Goal: Task Accomplishment & Management: Use online tool/utility

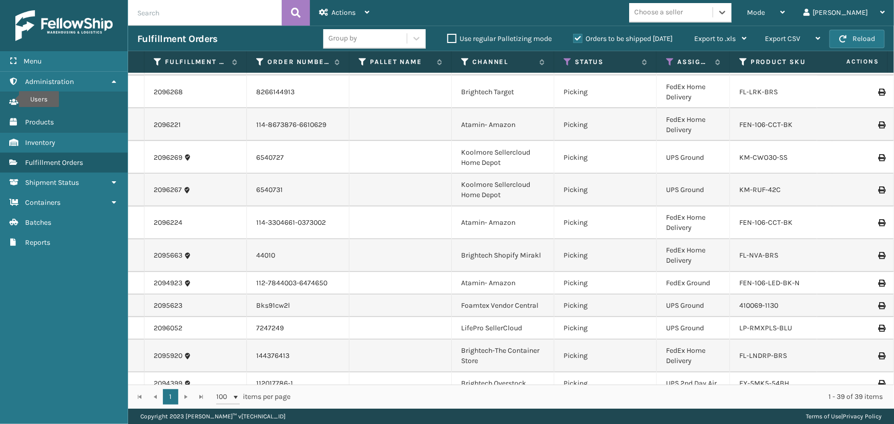
scroll to position [902, 0]
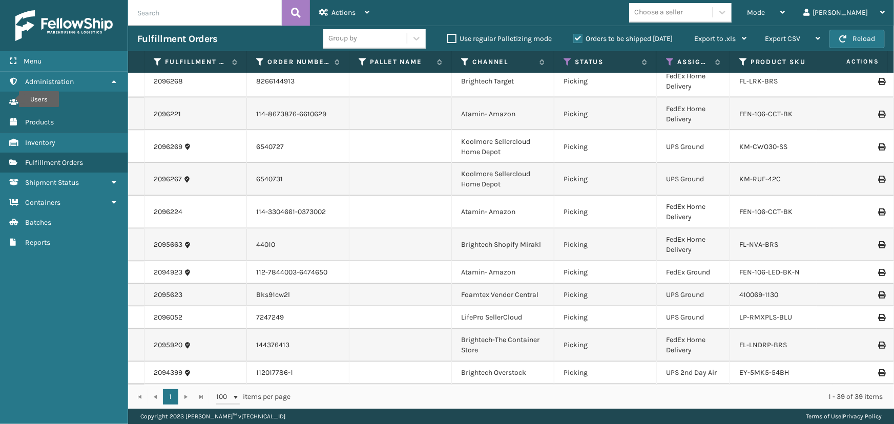
click at [323, 284] on td "Bks91cw2l" at bounding box center [298, 295] width 103 height 23
click at [566, 62] on icon at bounding box center [568, 61] width 8 height 9
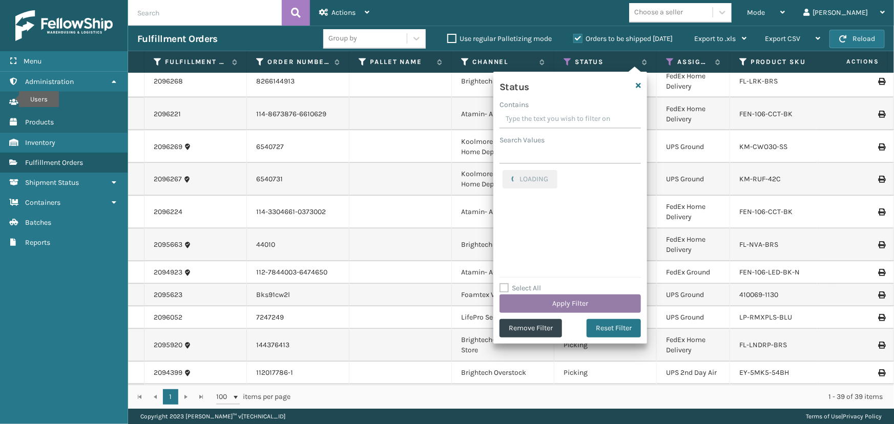
click at [584, 300] on button "Apply Filter" at bounding box center [570, 304] width 141 height 18
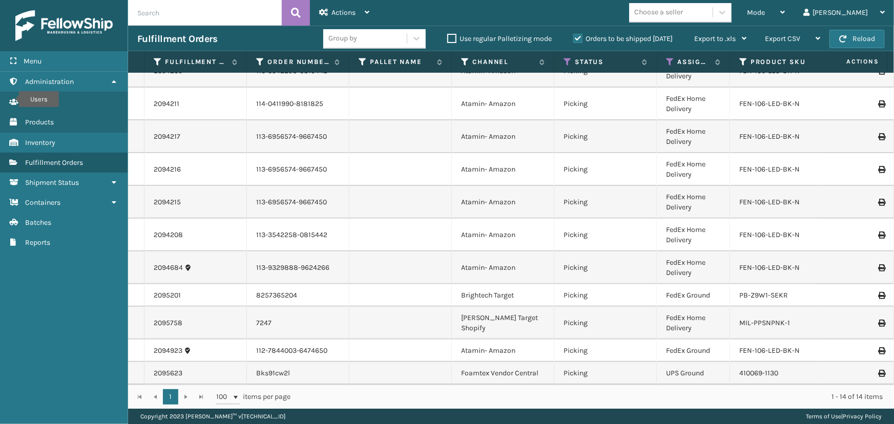
scroll to position [123, 0]
click at [176, 132] on link "2094217" at bounding box center [167, 137] width 27 height 10
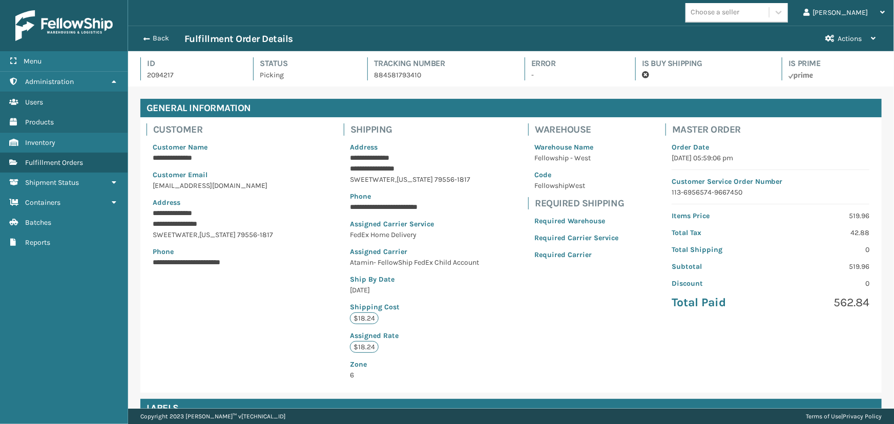
scroll to position [25, 766]
click at [163, 38] on button "Back" at bounding box center [160, 38] width 47 height 9
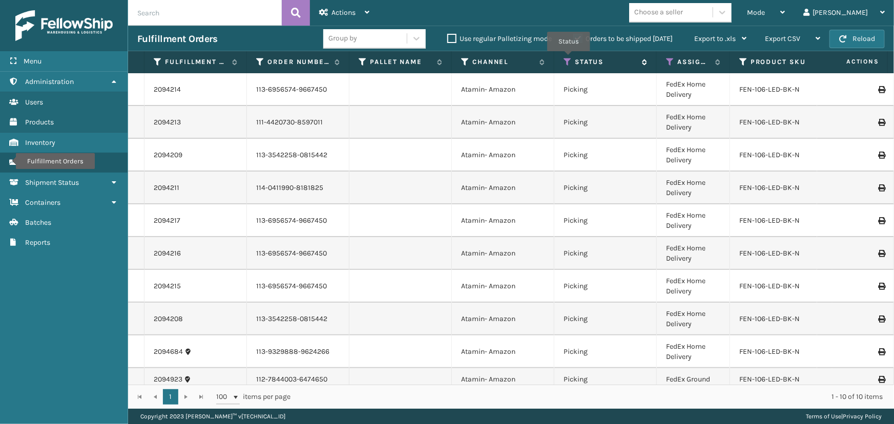
click at [568, 59] on icon at bounding box center [568, 61] width 8 height 9
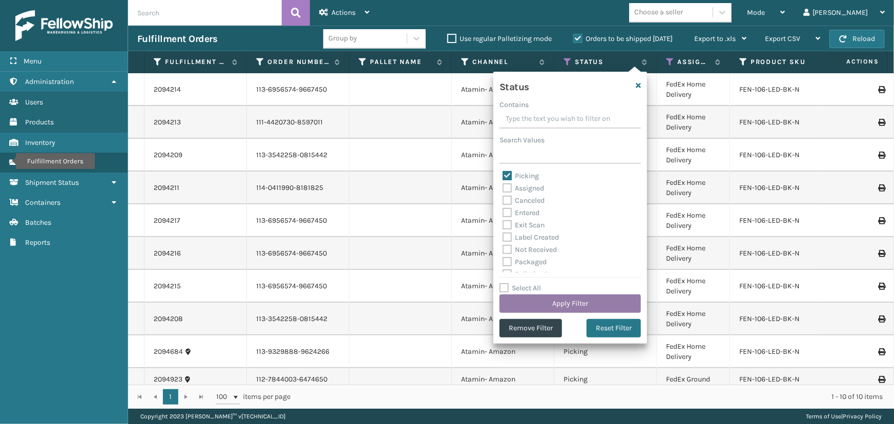
click at [566, 302] on button "Apply Filter" at bounding box center [570, 304] width 141 height 18
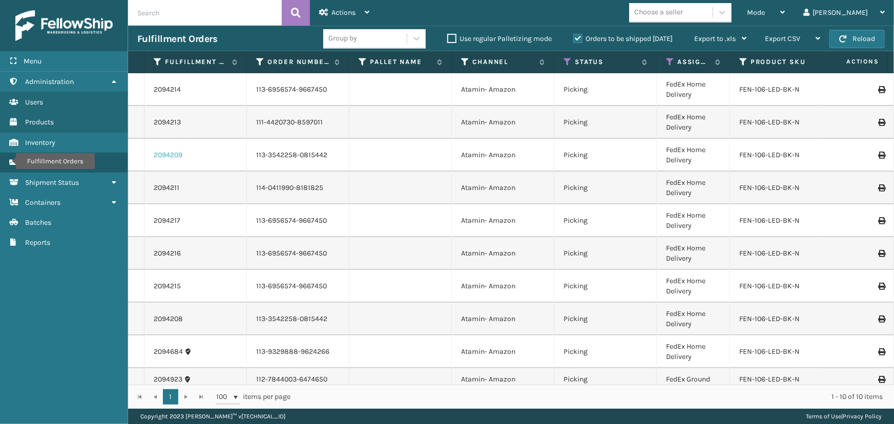
click at [166, 153] on link "2094209" at bounding box center [168, 155] width 29 height 10
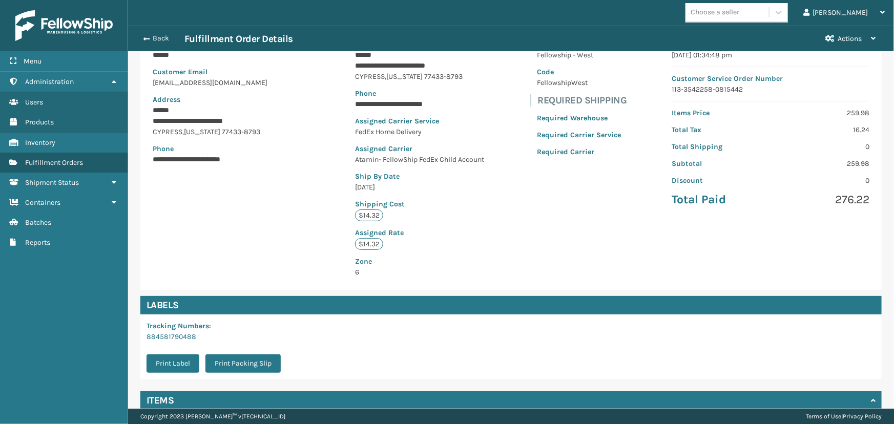
scroll to position [191, 0]
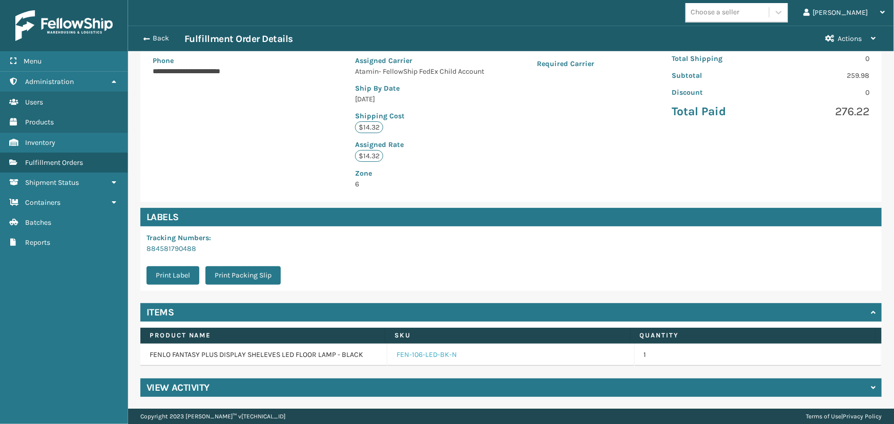
click at [442, 359] on link "FEN-106-LED-BK-N" at bounding box center [427, 355] width 60 height 10
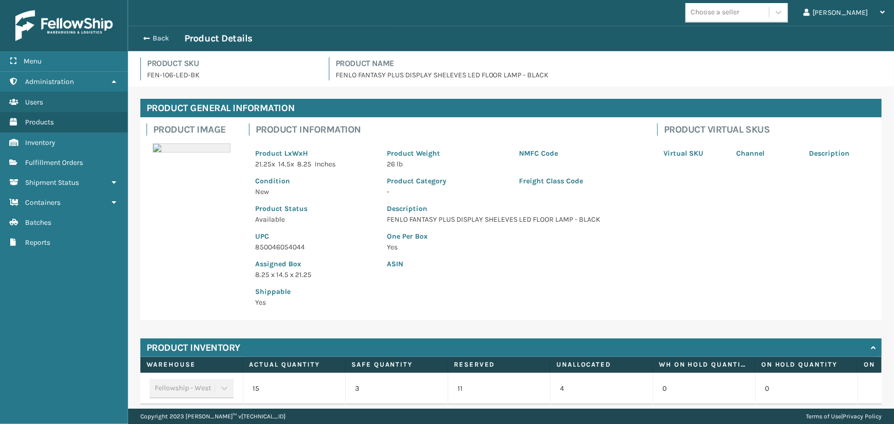
click at [268, 248] on p "850046054044" at bounding box center [315, 247] width 120 height 11
copy p "850046054044"
click at [155, 41] on button "Back" at bounding box center [160, 38] width 47 height 9
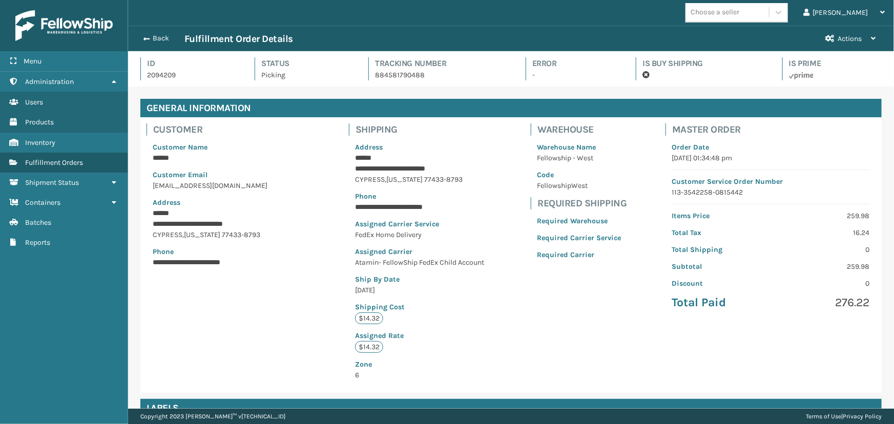
scroll to position [25, 766]
click at [155, 40] on button "Back" at bounding box center [160, 38] width 47 height 9
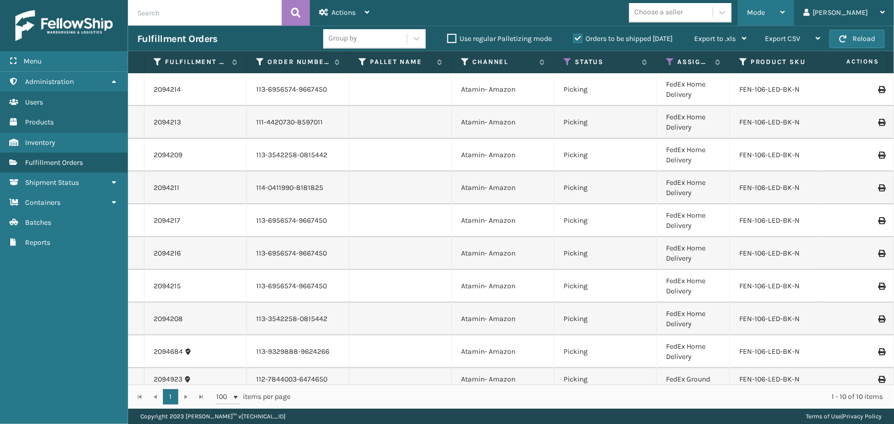
click at [765, 14] on span "Mode" at bounding box center [756, 12] width 18 height 9
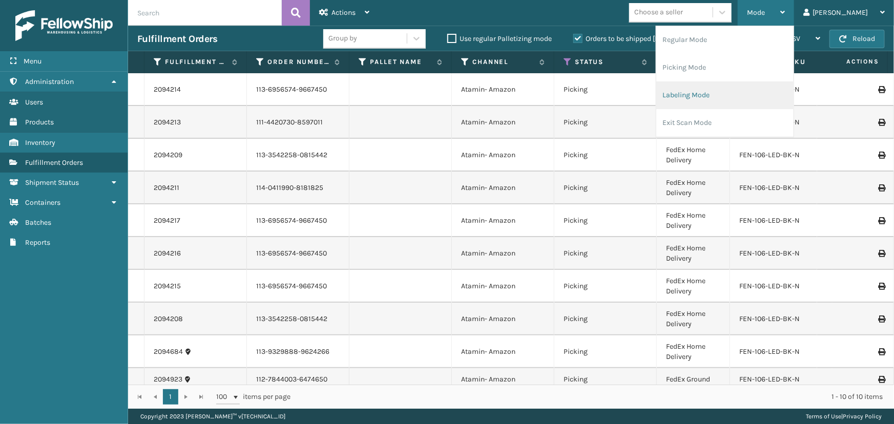
click at [740, 94] on li "Labeling Mode" at bounding box center [725, 95] width 137 height 28
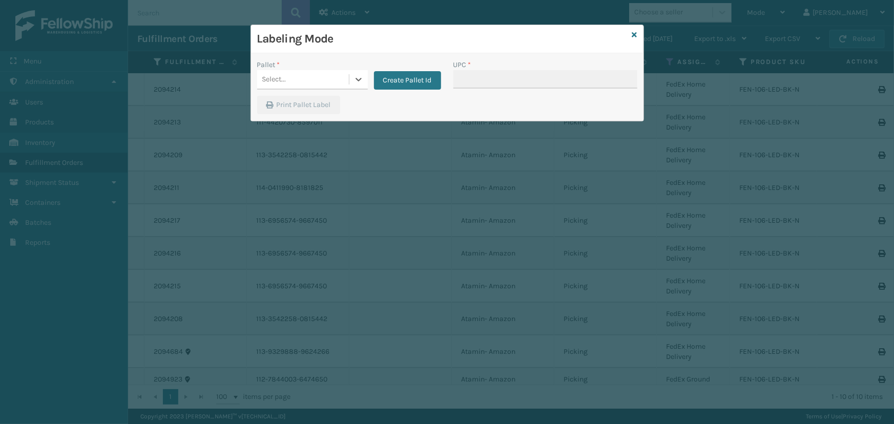
click at [334, 74] on div "Select..." at bounding box center [303, 79] width 92 height 17
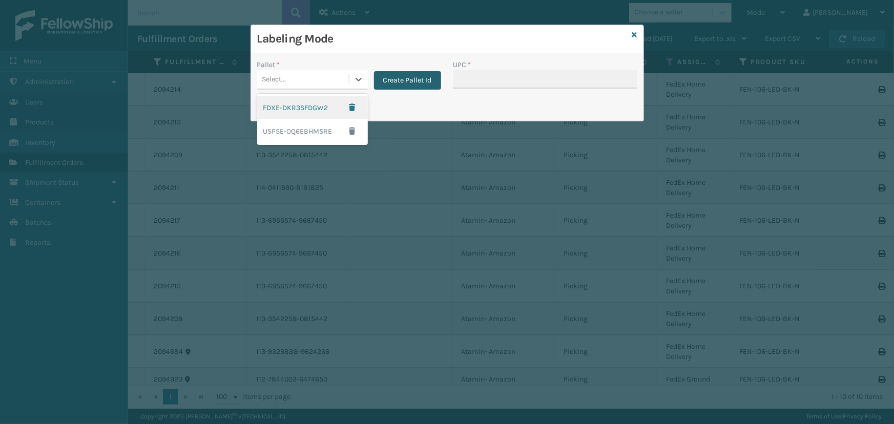
click at [391, 80] on button "Create Pallet Id" at bounding box center [407, 80] width 67 height 18
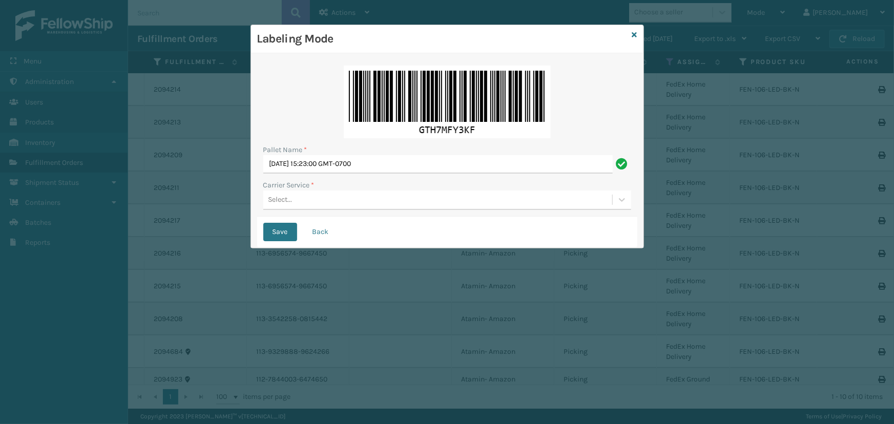
click at [339, 204] on div "Select..." at bounding box center [437, 200] width 349 height 17
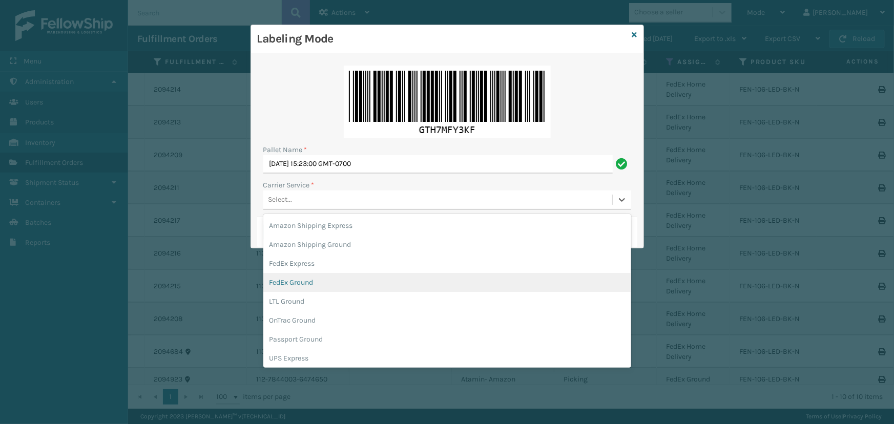
click at [315, 288] on div "FedEx Ground" at bounding box center [447, 282] width 368 height 19
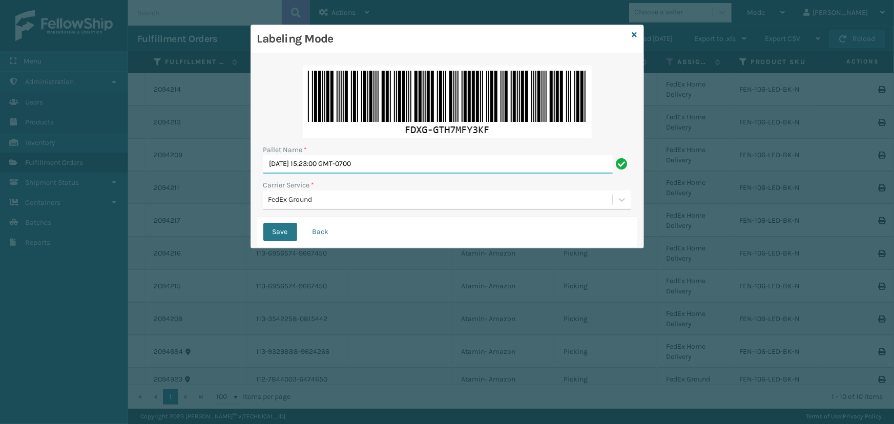
drag, startPoint x: 400, startPoint y: 163, endPoint x: 219, endPoint y: 166, distance: 180.9
click at [219, 166] on div "Labeling Mode Pallet Name * [DATE] 15:23:00 GMT-0700 Carrier Service * FedEx Gr…" at bounding box center [447, 212] width 894 height 424
click at [405, 166] on input "[DATE] 15:23:00 GMT-0700" at bounding box center [438, 164] width 350 height 18
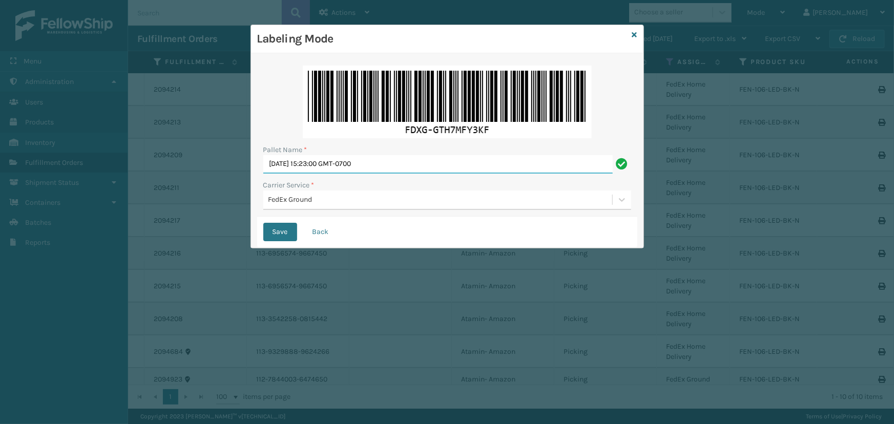
click at [405, 166] on input "[DATE] 15:23:00 GMT-0700" at bounding box center [438, 164] width 350 height 18
type input "fedz570856"
click at [284, 235] on button "Save" at bounding box center [280, 232] width 34 height 18
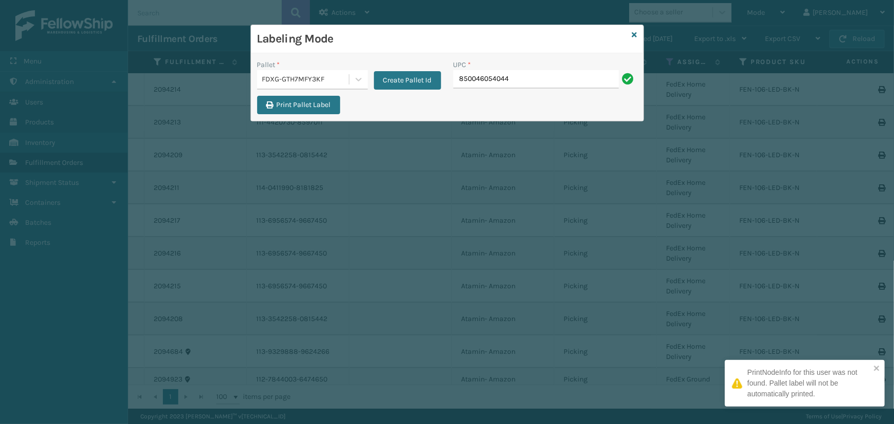
type input "850046054044"
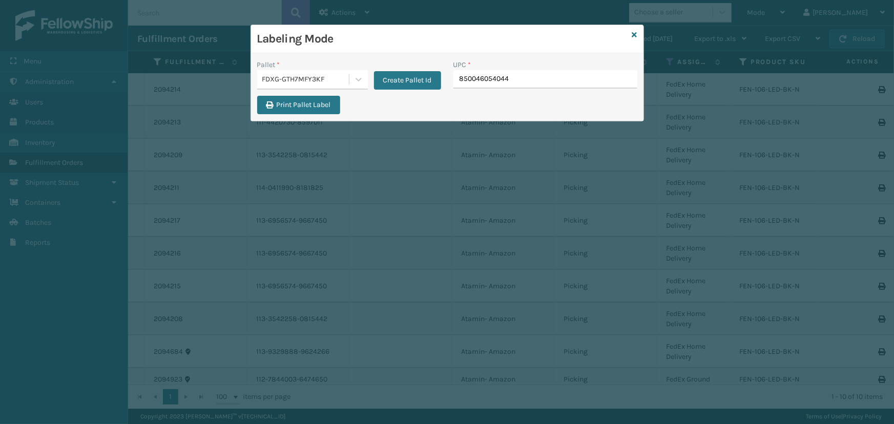
type input "850046054044"
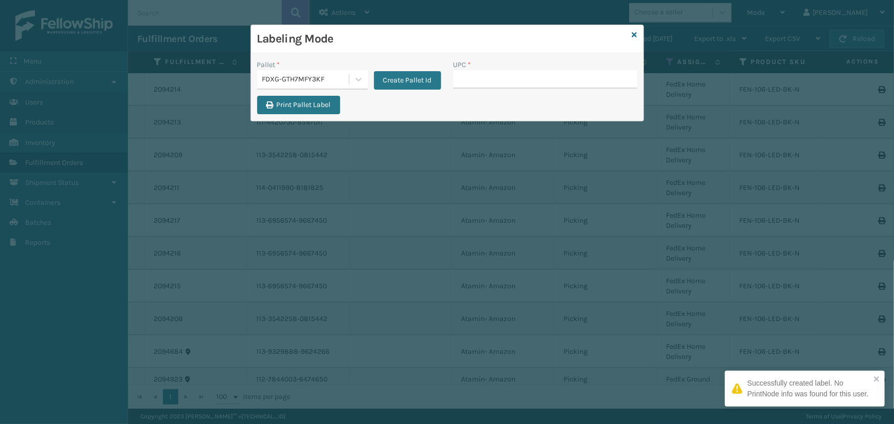
type input "850046054044"
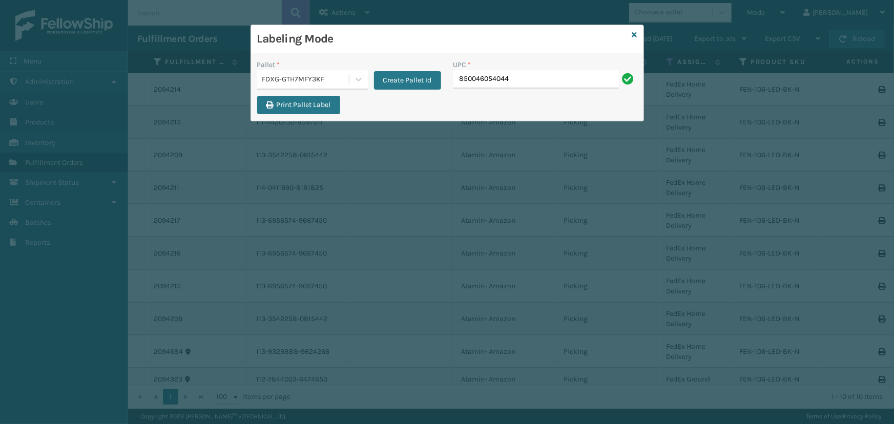
type input "850046054044"
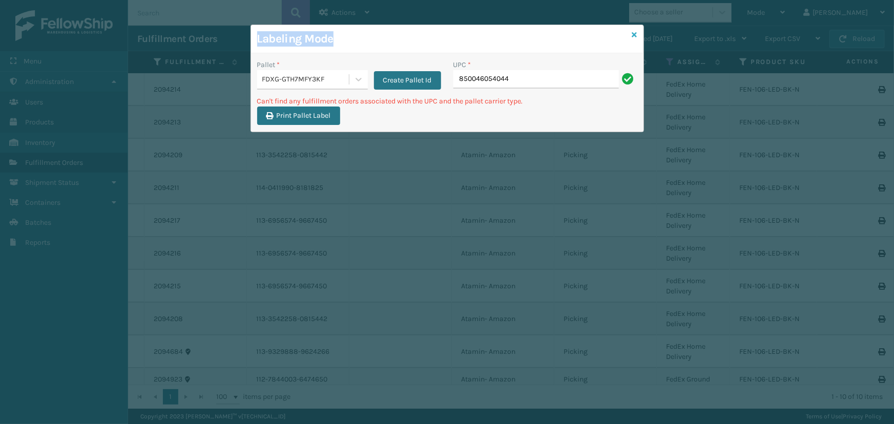
click at [634, 35] on div "Labeling Mode Pallet * FDXG-GTH7MFY3KF Create Pallet Id UPC * 850046054044 Can'…" at bounding box center [448, 79] width 394 height 108
click at [631, 33] on div "Labeling Mode" at bounding box center [447, 39] width 393 height 28
click at [636, 32] on icon at bounding box center [634, 34] width 5 height 7
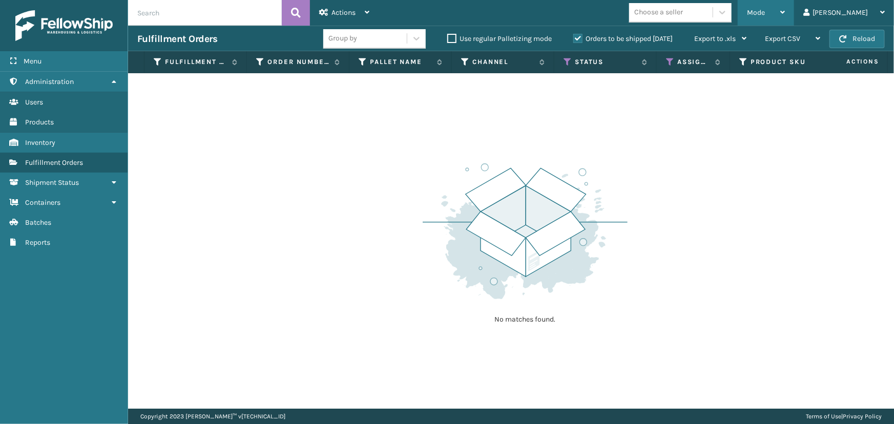
click at [785, 16] on div "Mode" at bounding box center [766, 13] width 38 height 26
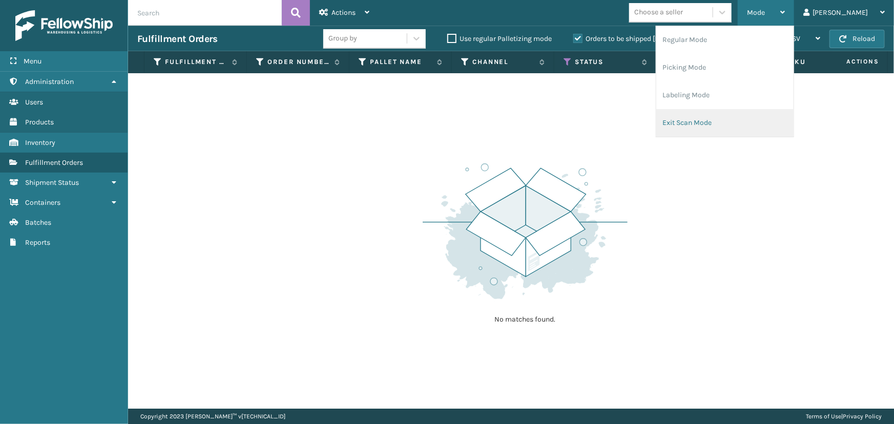
click at [760, 119] on li "Exit Scan Mode" at bounding box center [725, 123] width 137 height 28
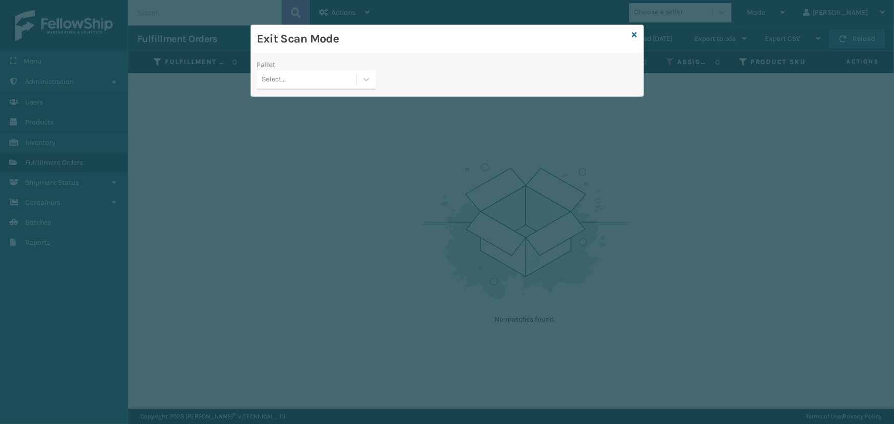
click at [308, 76] on div "Select..." at bounding box center [306, 79] width 99 height 17
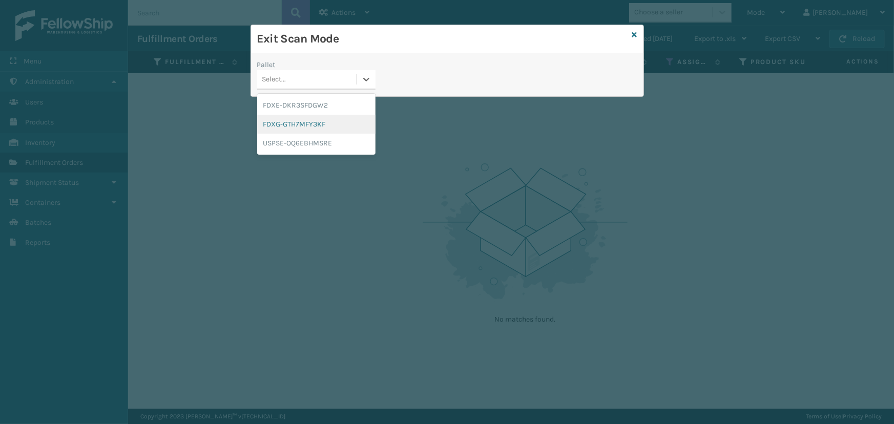
click at [286, 126] on div "FDXG-GTH7MFY3KF" at bounding box center [316, 124] width 118 height 19
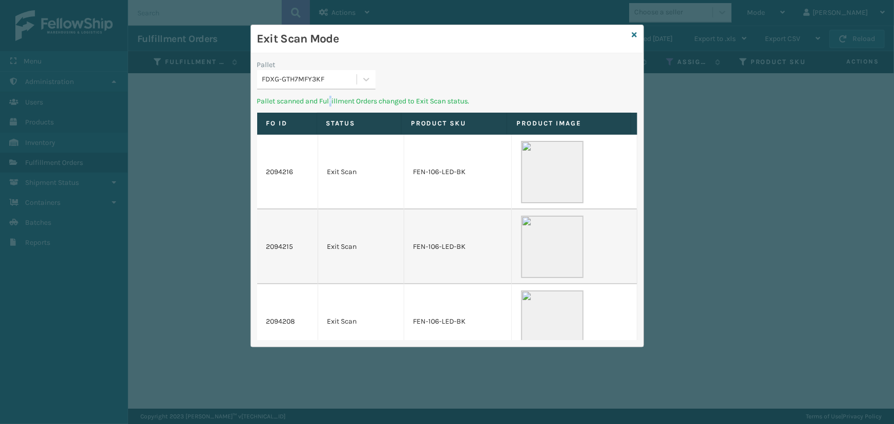
drag, startPoint x: 332, startPoint y: 97, endPoint x: 327, endPoint y: 92, distance: 6.9
click at [330, 96] on p "Pallet scanned and Fulfillment Orders changed to Exit Scan status." at bounding box center [447, 101] width 380 height 11
click at [322, 83] on div "FDXG-GTH7MFY3KF" at bounding box center [309, 79] width 95 height 11
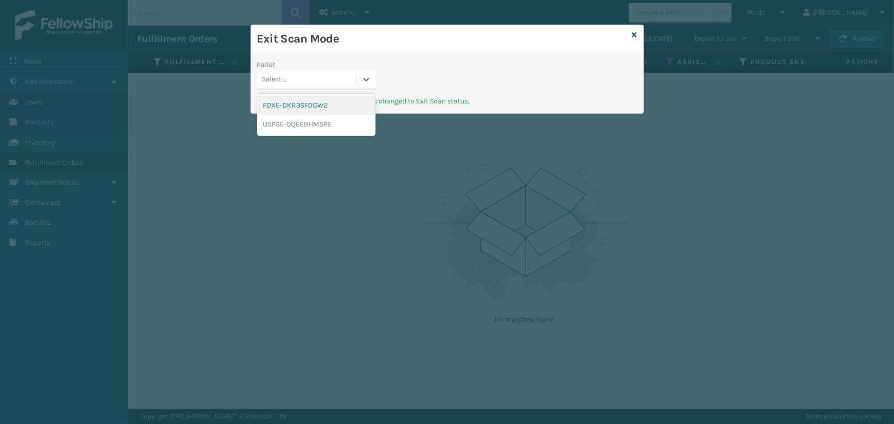
drag, startPoint x: 304, startPoint y: 101, endPoint x: 302, endPoint y: 94, distance: 7.5
click at [304, 101] on div "FDXE-DKR3SFDGW2" at bounding box center [316, 105] width 118 height 19
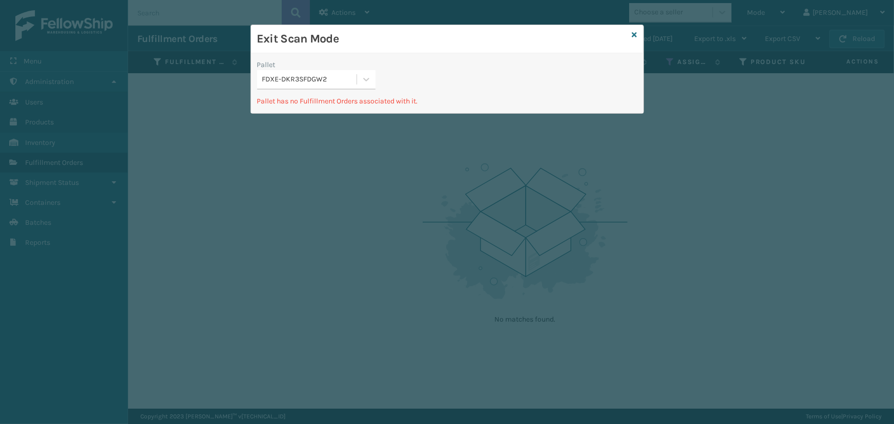
click at [303, 78] on div "FDXE-DKR3SFDGW2" at bounding box center [309, 79] width 95 height 11
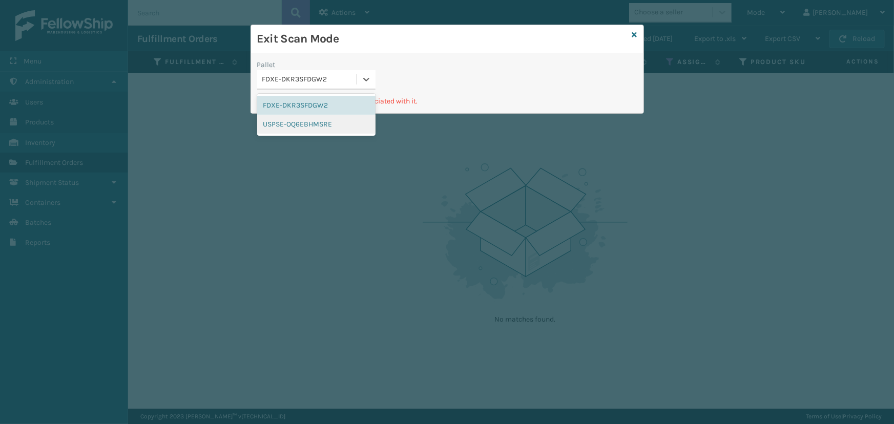
click at [302, 136] on div "Exit Scan Mode Pallet option USPSE-OQ6EBHMSRE focused, 2 of 2. 2 results availa…" at bounding box center [447, 212] width 894 height 424
click at [301, 122] on div "USPSE-OQ6EBHMSRE" at bounding box center [316, 124] width 118 height 19
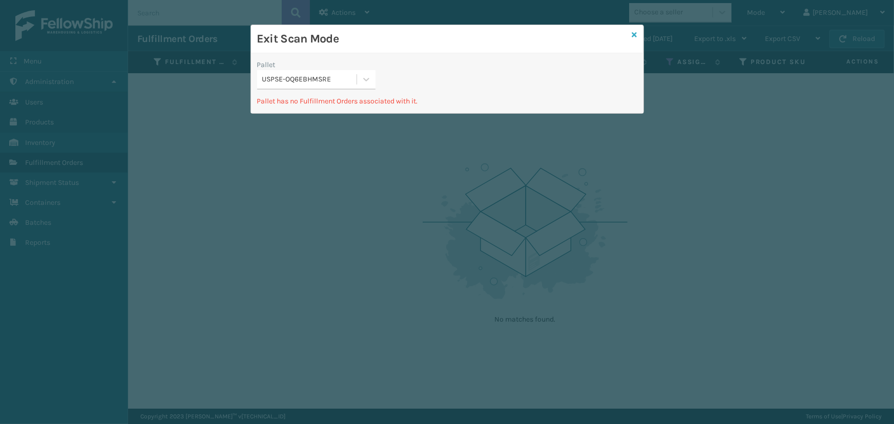
click at [632, 36] on icon at bounding box center [634, 34] width 5 height 7
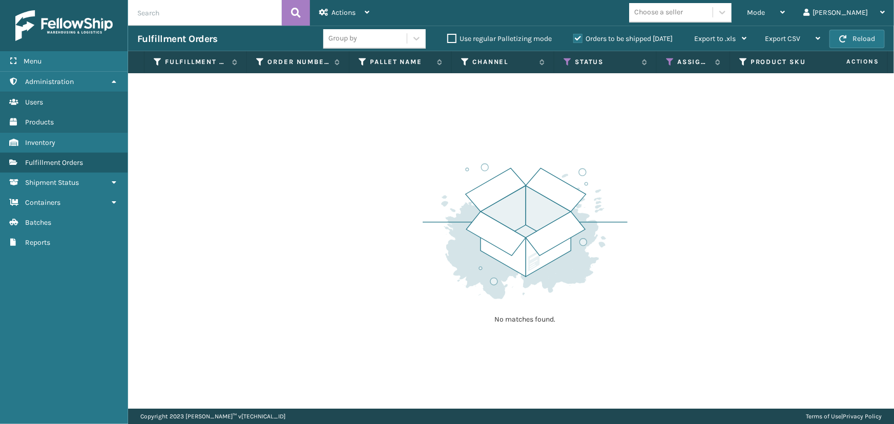
drag, startPoint x: 436, startPoint y: 9, endPoint x: 376, endPoint y: 133, distance: 138.0
click at [376, 136] on div "No matches found." at bounding box center [511, 241] width 766 height 336
click at [666, 61] on icon at bounding box center [670, 61] width 8 height 9
click at [566, 63] on icon at bounding box center [568, 61] width 8 height 9
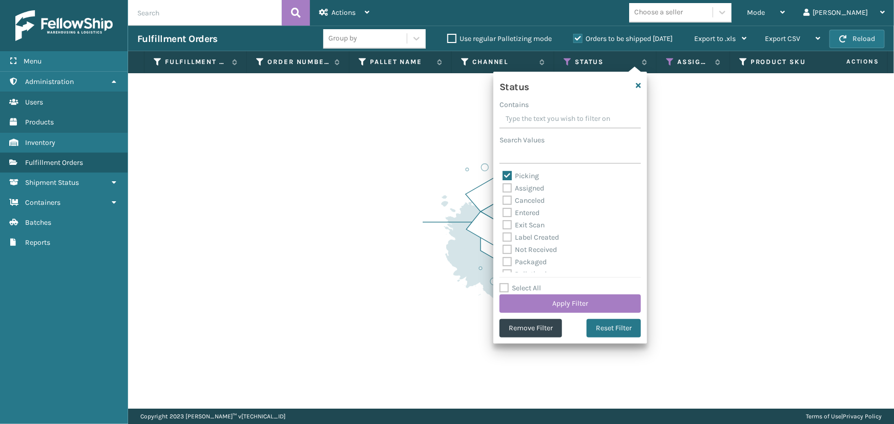
click at [507, 174] on label "Picking" at bounding box center [521, 176] width 36 height 9
click at [503, 174] on input "Picking" at bounding box center [503, 173] width 1 height 7
checkbox input "false"
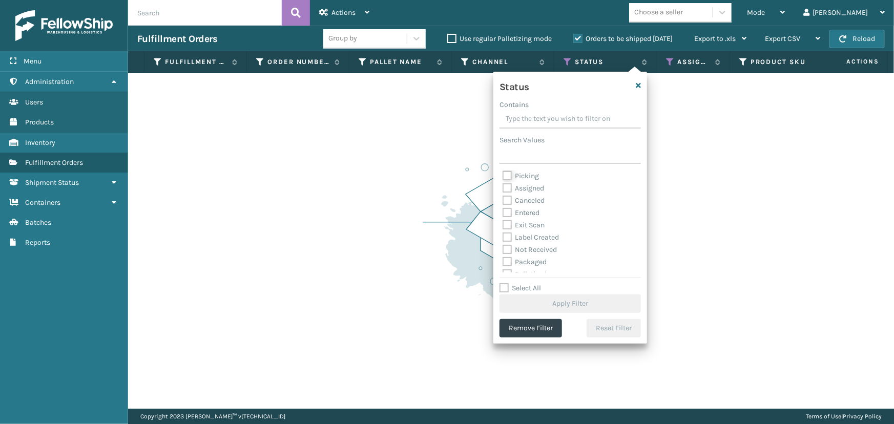
scroll to position [46, 0]
click at [529, 224] on label "Palletized" at bounding box center [525, 228] width 44 height 9
click at [503, 224] on input "Palletized" at bounding box center [503, 225] width 1 height 7
checkbox input "true"
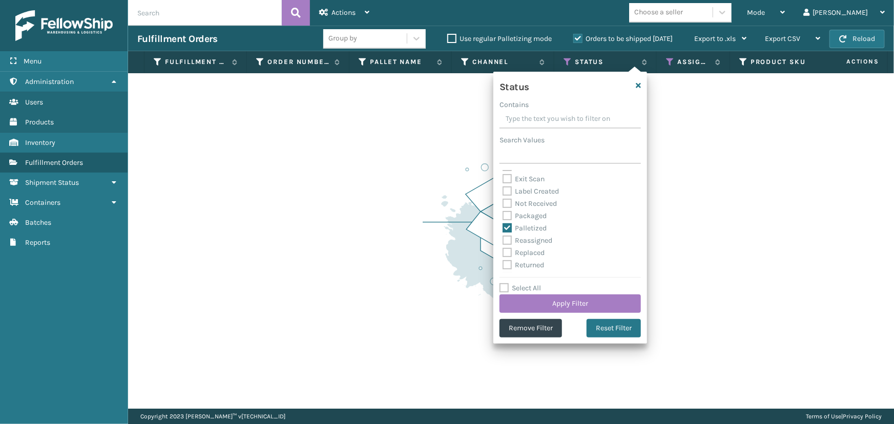
click at [528, 214] on label "Packaged" at bounding box center [525, 216] width 44 height 9
click at [503, 214] on input "Packaged" at bounding box center [503, 213] width 1 height 7
checkbox input "true"
click at [533, 224] on label "Label Created" at bounding box center [531, 227] width 56 height 9
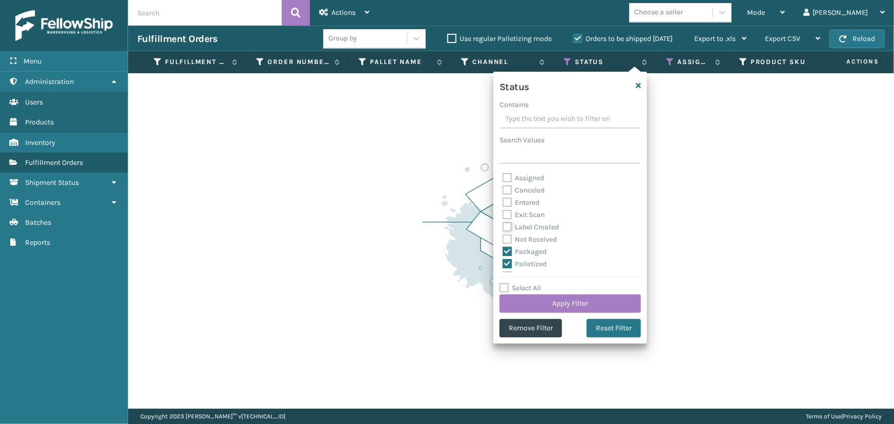
click at [503, 224] on input "Label Created" at bounding box center [503, 224] width 1 height 7
checkbox input "true"
click at [563, 291] on div "Select All Apply Filter" at bounding box center [570, 297] width 141 height 31
click at [568, 296] on button "Apply Filter" at bounding box center [570, 304] width 141 height 18
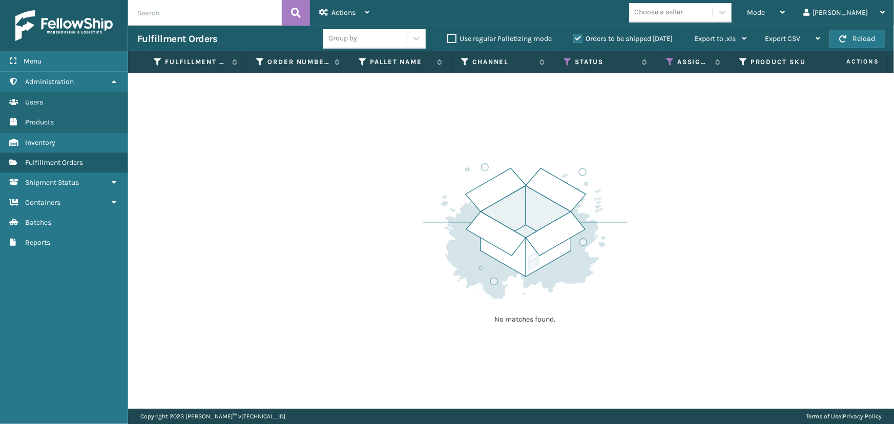
click at [576, 43] on div "Orders to be shipped [DATE]" at bounding box center [624, 39] width 121 height 12
click at [576, 37] on label "Orders to be shipped [DATE]" at bounding box center [622, 38] width 99 height 9
click at [574, 37] on input "Orders to be shipped [DATE]" at bounding box center [573, 36] width 1 height 7
